Goal: Download file/media

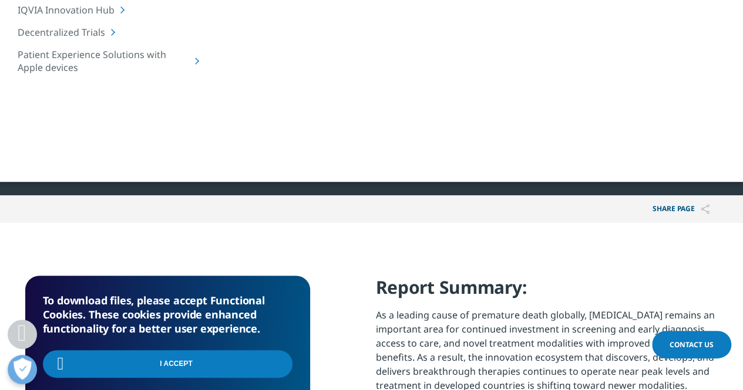
scroll to position [132, 0]
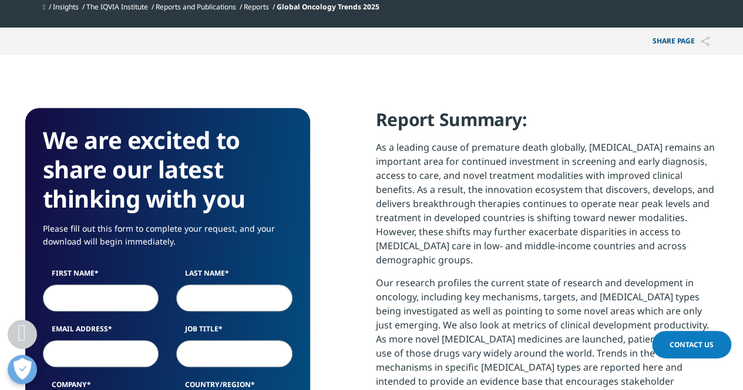
scroll to position [470, 0]
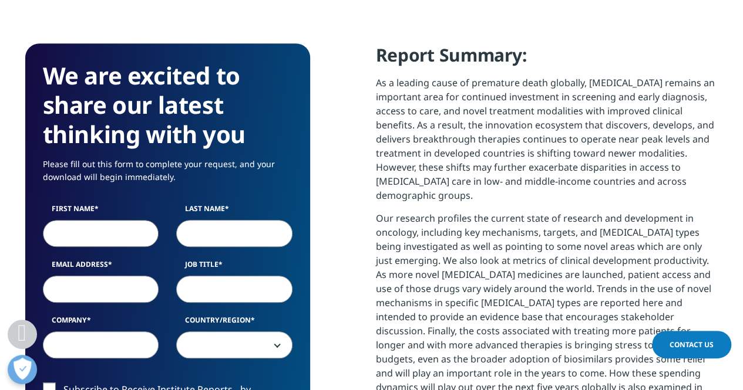
click at [90, 236] on input "First Name" at bounding box center [101, 233] width 116 height 27
type input "[PERSON_NAME]"
type input "[EMAIL_ADDRESS][PERSON_NAME][DOMAIN_NAME]"
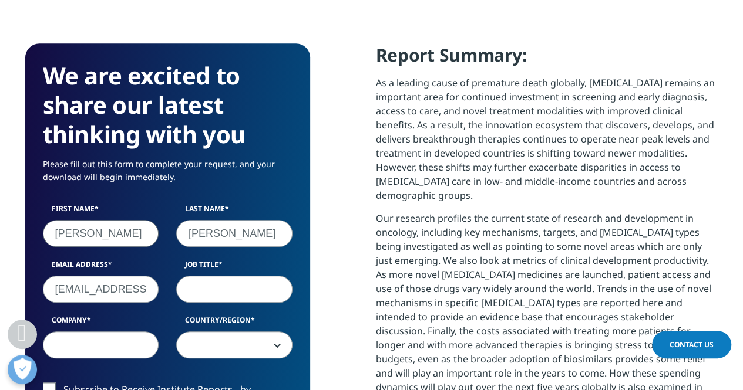
select select "[GEOGRAPHIC_DATA]"
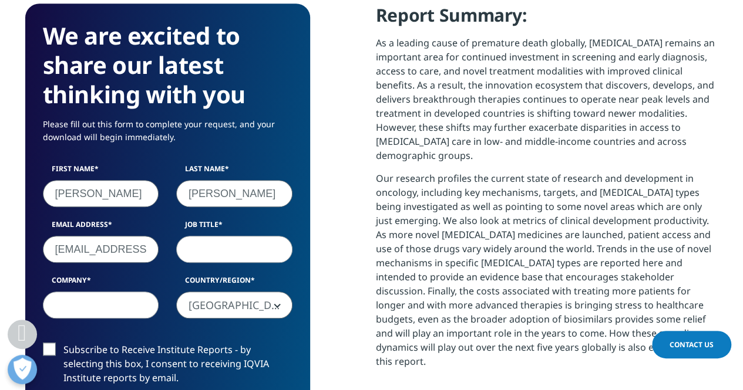
scroll to position [528, 0]
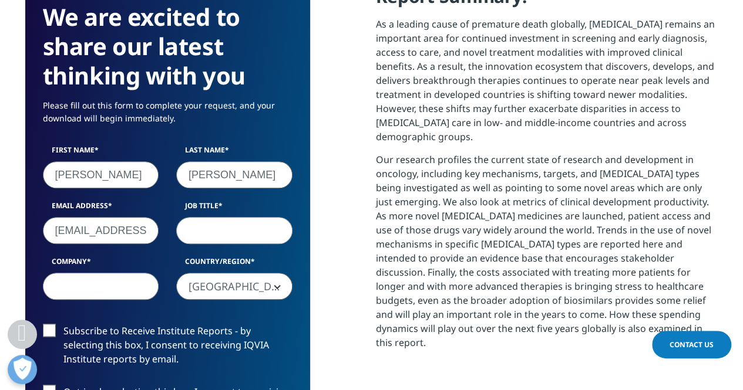
click at [116, 238] on input "[EMAIL_ADDRESS][PERSON_NAME][DOMAIN_NAME]" at bounding box center [101, 230] width 116 height 27
click at [115, 238] on input "[EMAIL_ADDRESS][PERSON_NAME][DOMAIN_NAME]" at bounding box center [101, 230] width 116 height 27
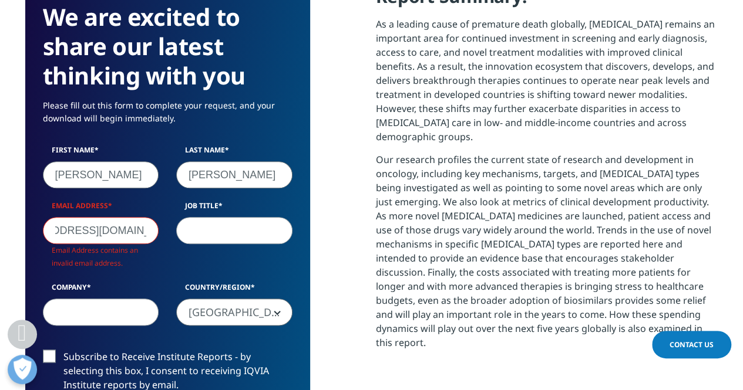
scroll to position [0, 66]
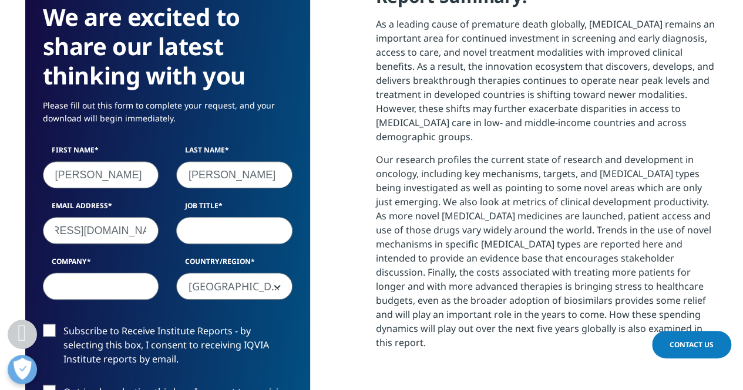
type input "[EMAIL_ADDRESS][DOMAIN_NAME]"
type input "d"
type input "marketing director"
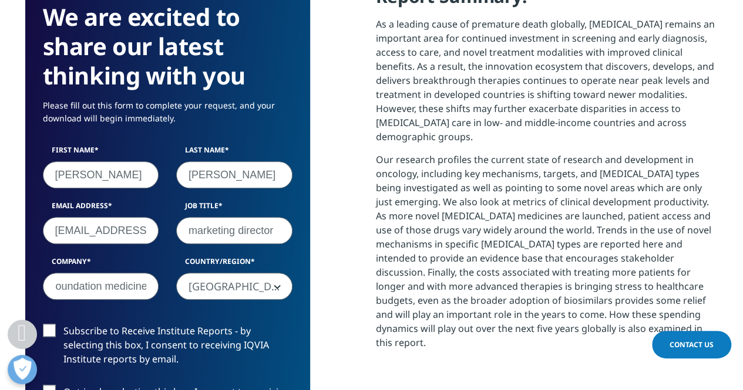
type input "Foundation medicine"
click at [48, 327] on label "Subscribe to Receive Institute Reports - by selecting this box, I consent to re…" at bounding box center [168, 348] width 250 height 49
click at [63, 324] on input "Subscribe to Receive Institute Reports - by selecting this box, I consent to re…" at bounding box center [63, 324] width 0 height 0
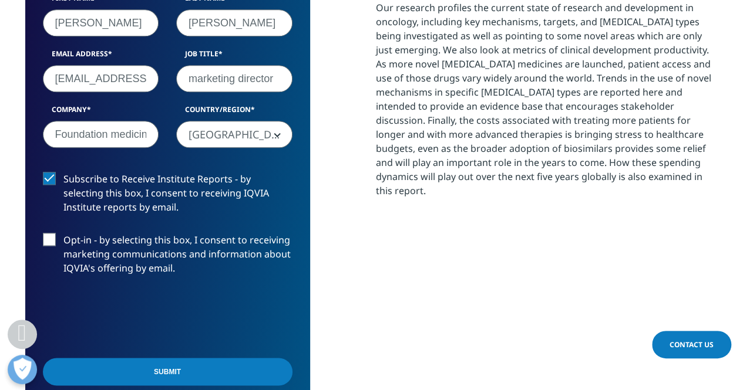
scroll to position [705, 0]
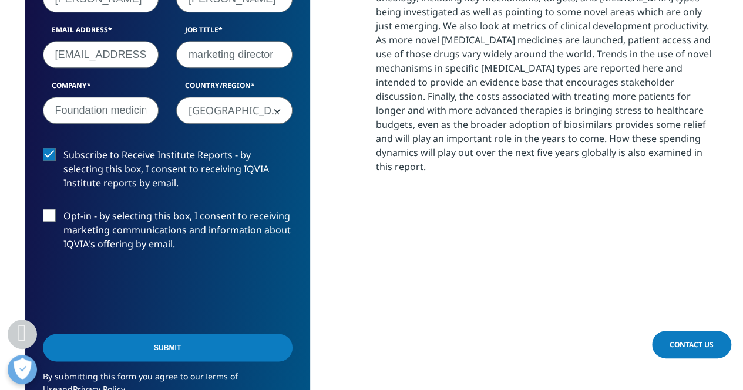
click at [200, 343] on input "Submit" at bounding box center [168, 348] width 250 height 28
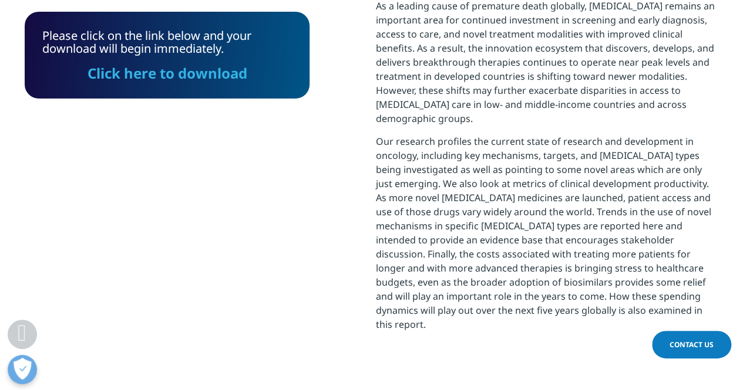
scroll to position [589, 0]
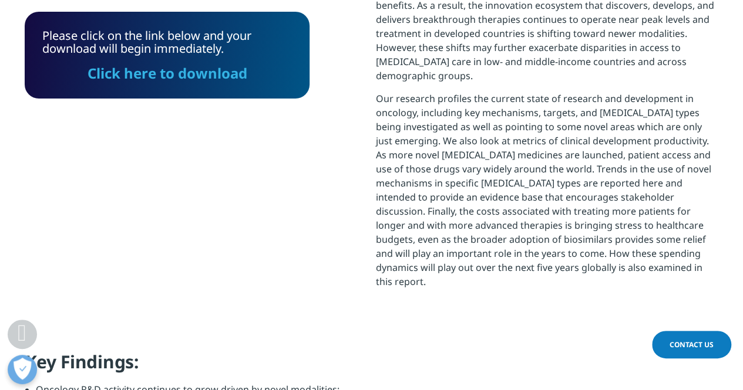
click at [207, 73] on link "Click here to download" at bounding box center [167, 72] width 160 height 19
